Goal: Task Accomplishment & Management: Complete application form

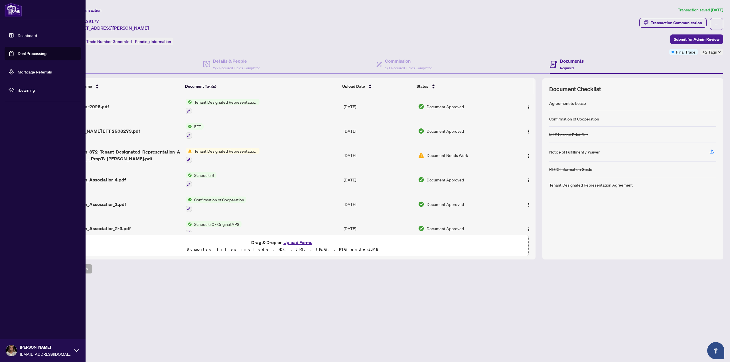
click at [19, 34] on link "Dashboard" at bounding box center [27, 35] width 19 height 5
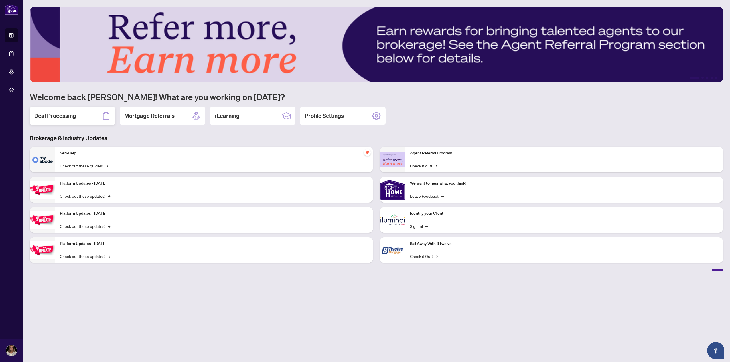
click at [76, 114] on h2 "Deal Processing" at bounding box center [55, 116] width 42 height 8
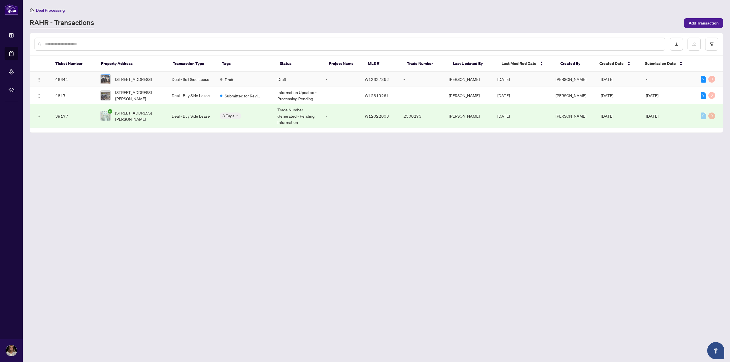
click at [188, 80] on td "Deal - Sell Side Lease" at bounding box center [191, 79] width 48 height 15
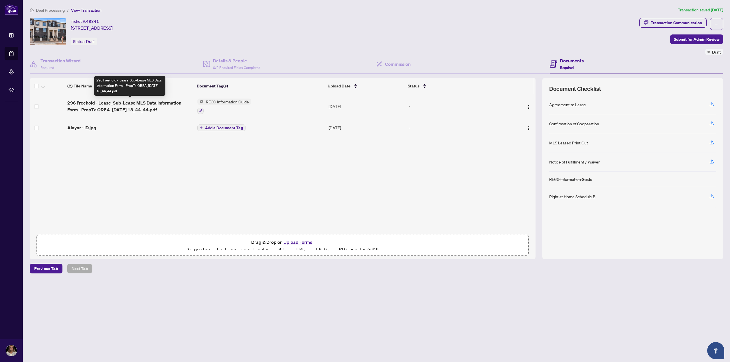
click at [114, 102] on span "296 Freehold - Lease_Sub-Lease MLS Data Information Form - PropTx-OREA_[DATE] 1…" at bounding box center [129, 106] width 125 height 14
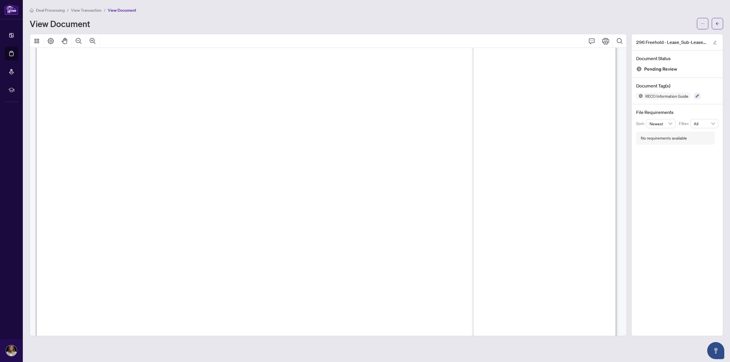
scroll to position [912, 0]
click at [621, 26] on button "button" at bounding box center [716, 23] width 11 height 11
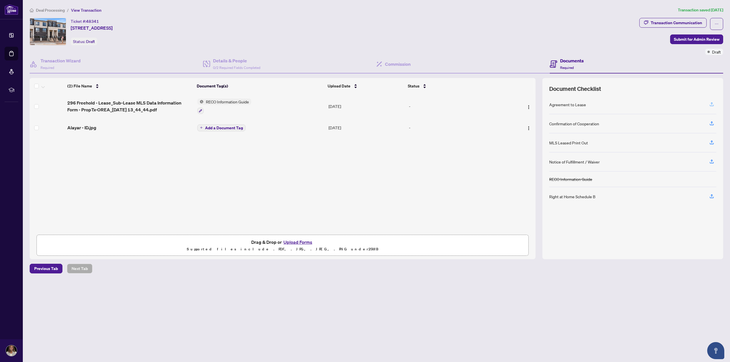
click at [621, 106] on icon "button" at bounding box center [711, 105] width 4 height 1
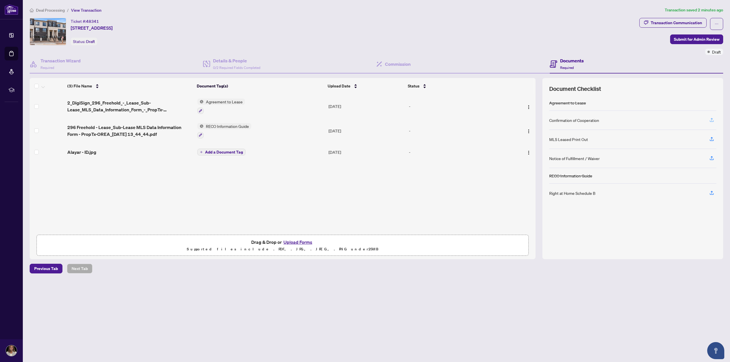
click at [621, 120] on icon "button" at bounding box center [711, 119] width 5 height 5
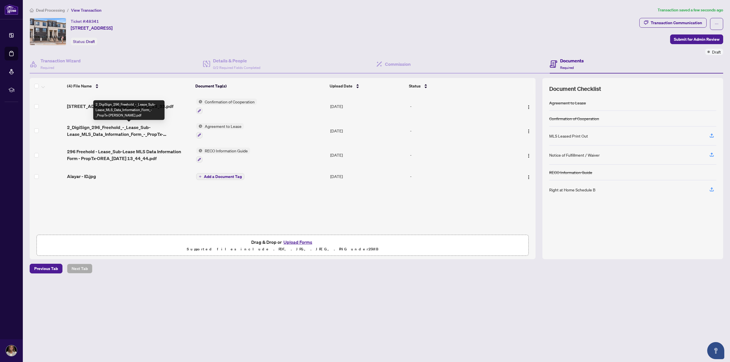
click at [141, 131] on span "2_DigiSign_296_Freehold_-_Lease_Sub-Lease_MLS_Data_Information_Form_-_PropTx-[P…" at bounding box center [129, 131] width 124 height 14
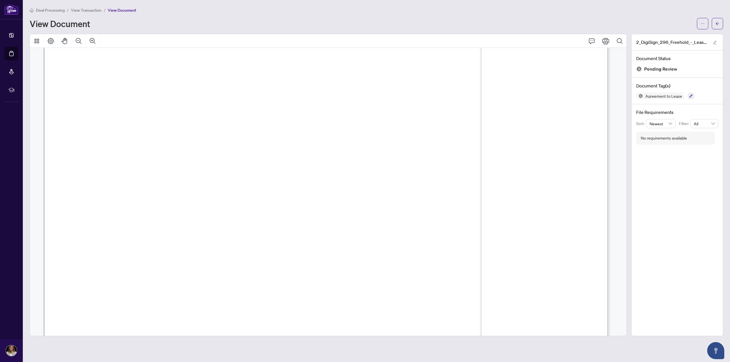
scroll to position [10536, 0]
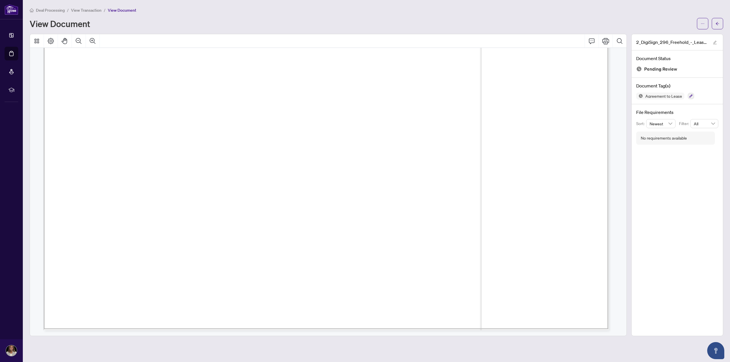
click at [435, 12] on div "Deal Processing / View Transaction / View Document" at bounding box center [376, 10] width 693 height 7
click at [621, 21] on span "button" at bounding box center [717, 23] width 4 height 9
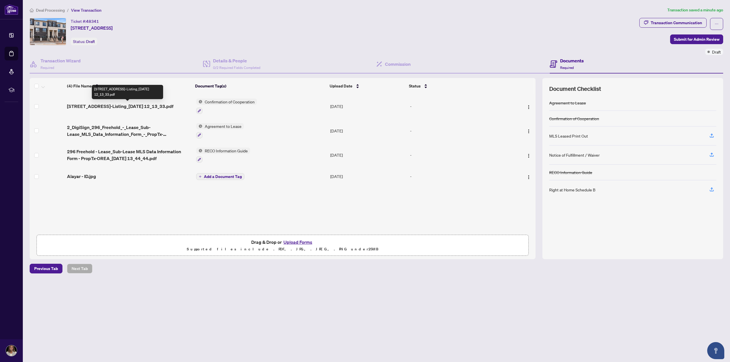
click at [132, 106] on span "[STREET_ADDRESS]-Listing_[DATE] 12_13_33.pdf" at bounding box center [120, 106] width 106 height 7
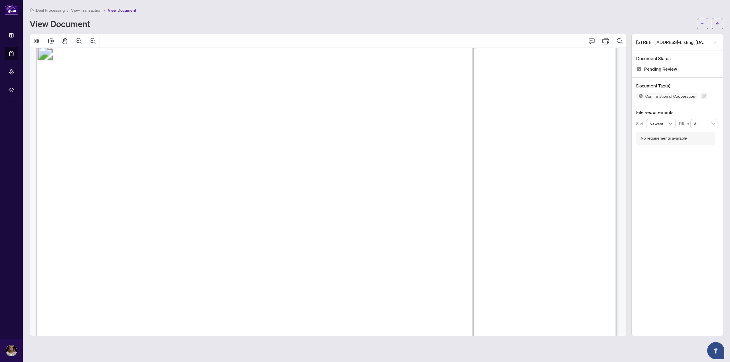
scroll to position [26181, 0]
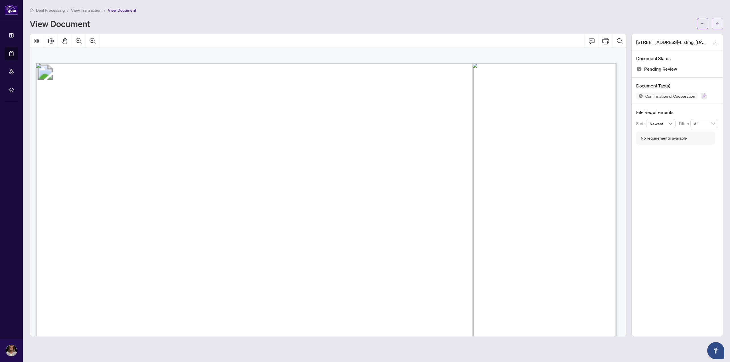
click at [621, 21] on span "button" at bounding box center [717, 23] width 4 height 9
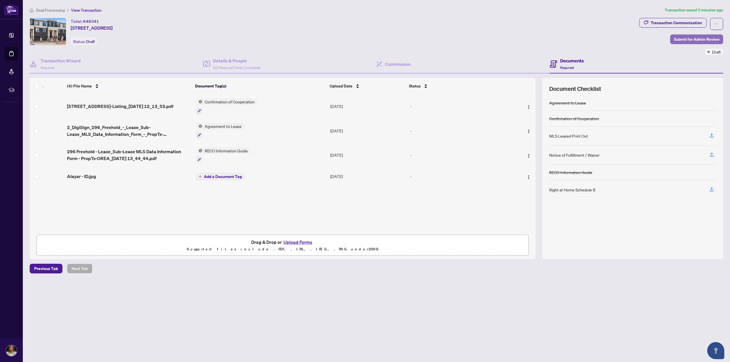
click at [621, 38] on span "Submit for Admin Review" at bounding box center [696, 39] width 46 height 9
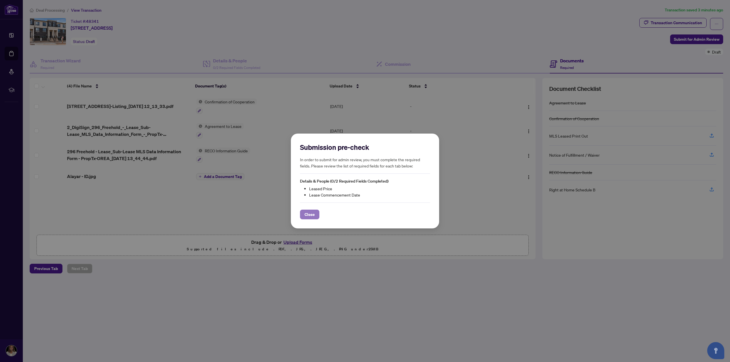
click at [308, 215] on span "Close" at bounding box center [309, 214] width 10 height 9
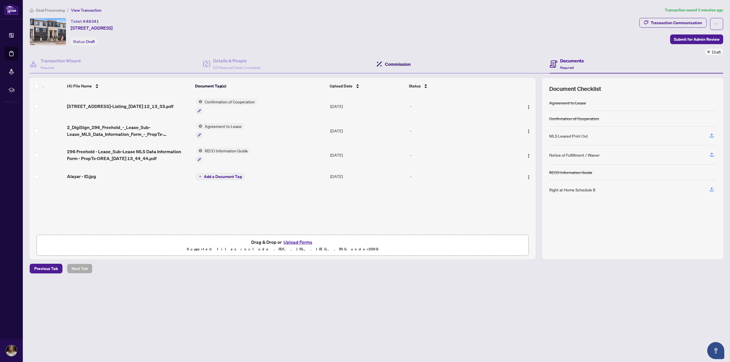
click at [396, 64] on h4 "Commission" at bounding box center [398, 64] width 26 height 7
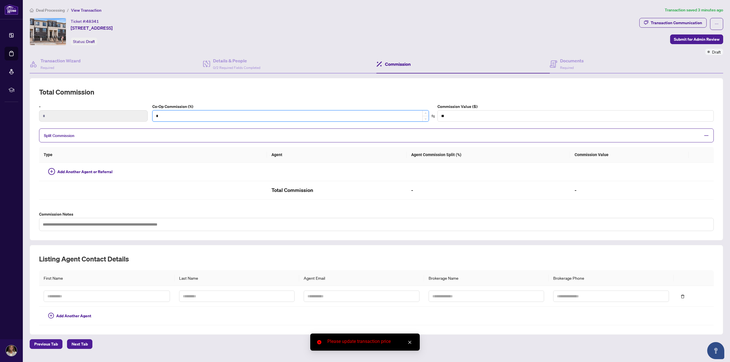
click at [176, 116] on input "*" at bounding box center [290, 116] width 276 height 11
drag, startPoint x: 176, startPoint y: 116, endPoint x: 152, endPoint y: 116, distance: 23.9
click at [152, 116] on input "*" at bounding box center [290, 116] width 276 height 11
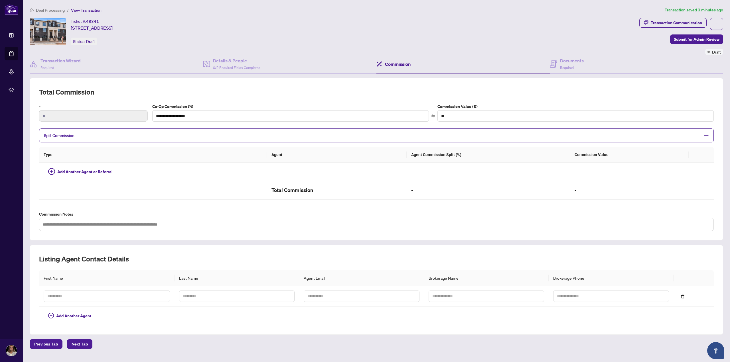
type input "*"
click at [198, 134] on span "Split Commission" at bounding box center [372, 135] width 656 height 7
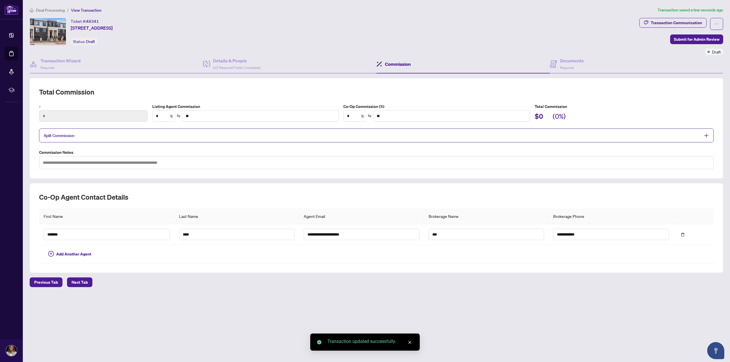
click at [77, 139] on div "Split Commission" at bounding box center [376, 136] width 674 height 14
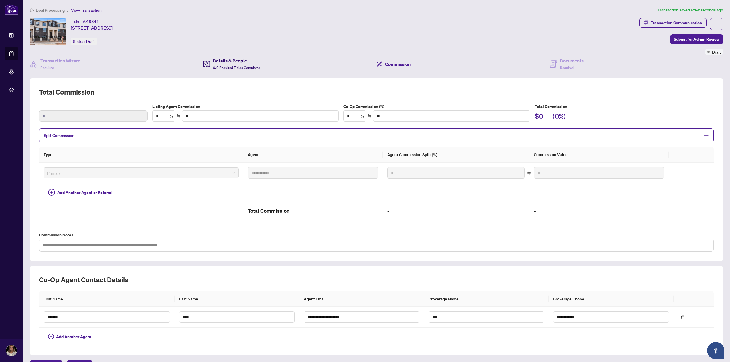
click at [221, 64] on div "Details & People 0/2 Required Fields Completed" at bounding box center [236, 63] width 47 height 13
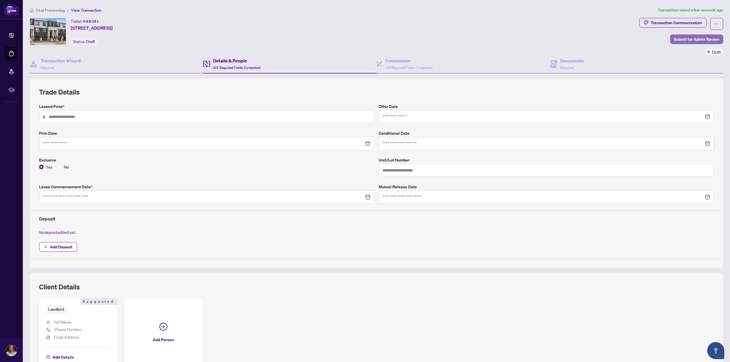
click at [621, 39] on span "Submit for Admin Review" at bounding box center [696, 39] width 46 height 9
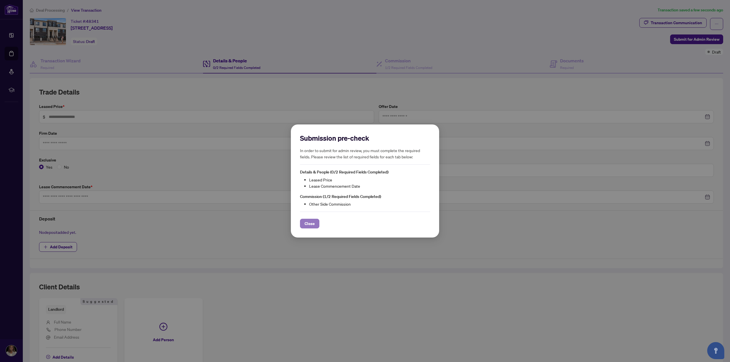
click at [310, 225] on span "Close" at bounding box center [309, 223] width 10 height 9
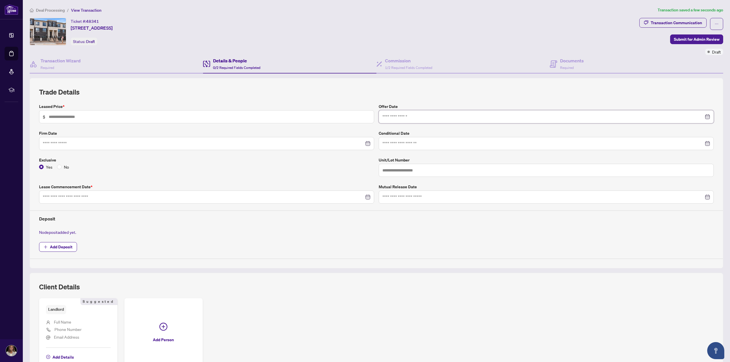
click at [418, 118] on input at bounding box center [542, 117] width 321 height 6
click at [74, 117] on input "text" at bounding box center [209, 117] width 321 height 6
type input "*****"
click at [85, 145] on input at bounding box center [203, 144] width 321 height 6
click at [178, 169] on div "Yes No" at bounding box center [206, 167] width 335 height 6
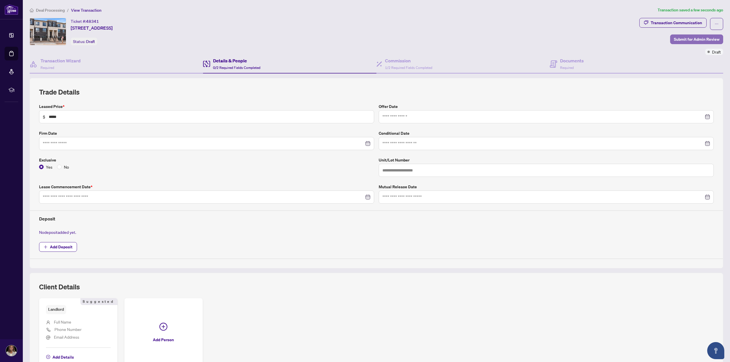
click at [621, 39] on span "Submit for Admin Review" at bounding box center [696, 39] width 46 height 9
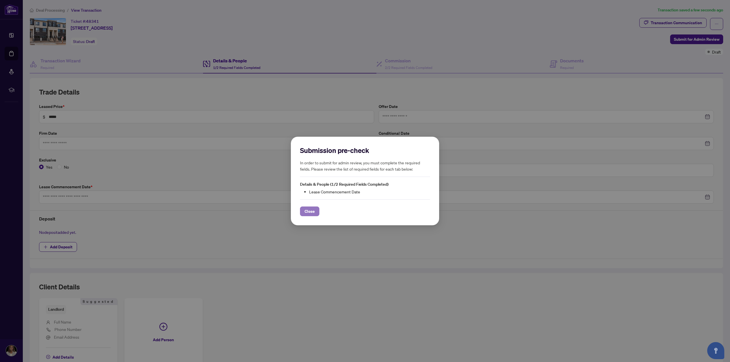
click at [315, 213] on button "Close" at bounding box center [309, 212] width 19 height 10
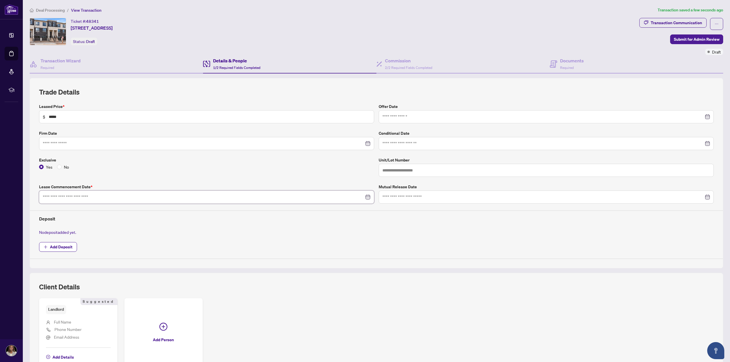
click at [99, 197] on input at bounding box center [203, 197] width 321 height 6
type input "**********"
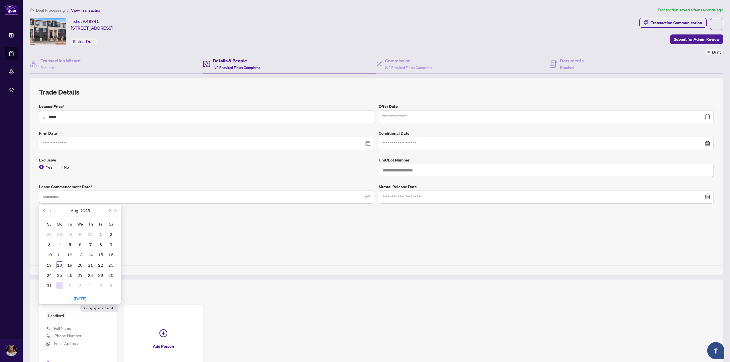
click at [58, 287] on div "1" at bounding box center [59, 285] width 7 height 7
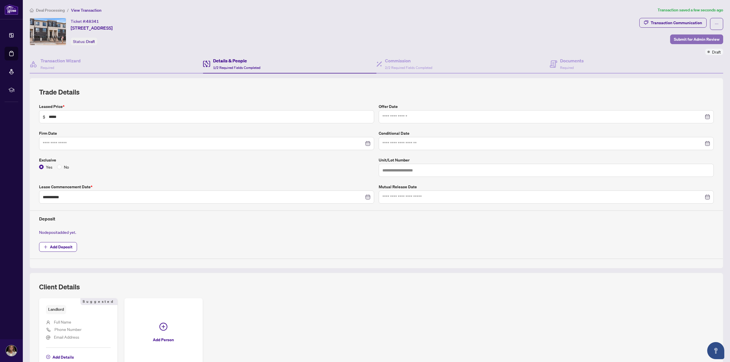
click at [621, 38] on span "Submit for Admin Review" at bounding box center [696, 39] width 46 height 9
click at [621, 37] on span "Submit for Admin Review" at bounding box center [696, 39] width 46 height 9
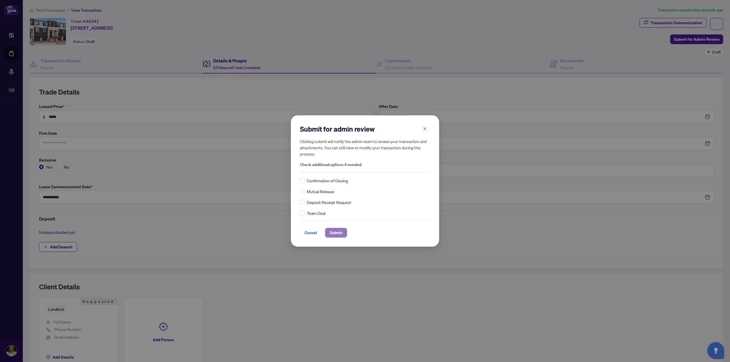
click at [338, 234] on span "Submit" at bounding box center [335, 232] width 13 height 9
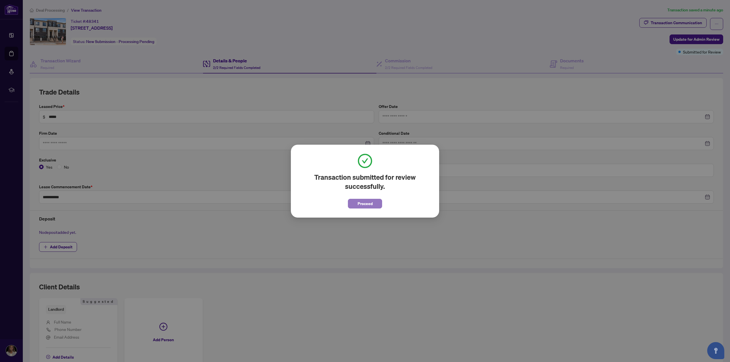
click at [367, 204] on span "Proceed" at bounding box center [364, 203] width 15 height 9
